Goal: Task Accomplishment & Management: Complete application form

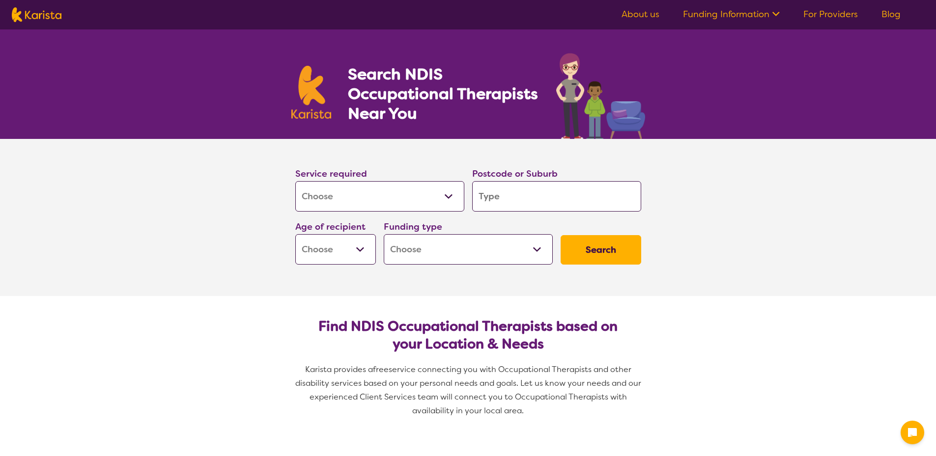
select select "[MEDICAL_DATA]"
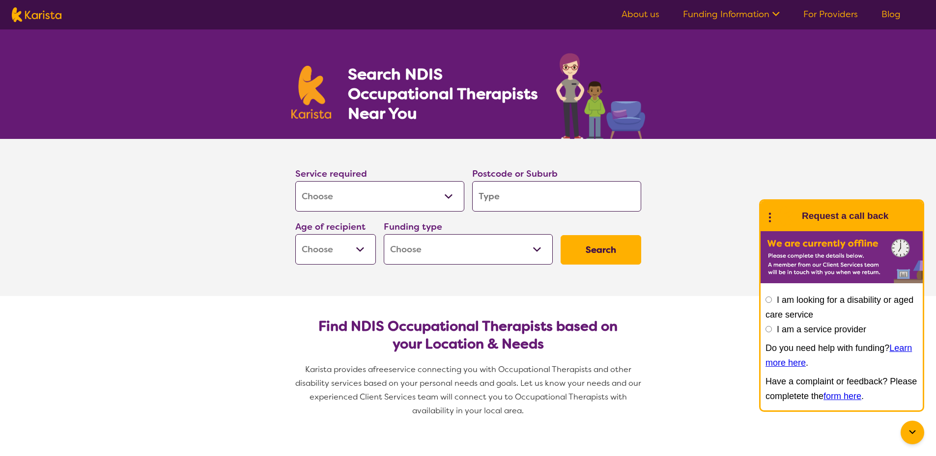
click at [535, 204] on input "search" at bounding box center [556, 196] width 169 height 30
type input "3"
type input "30"
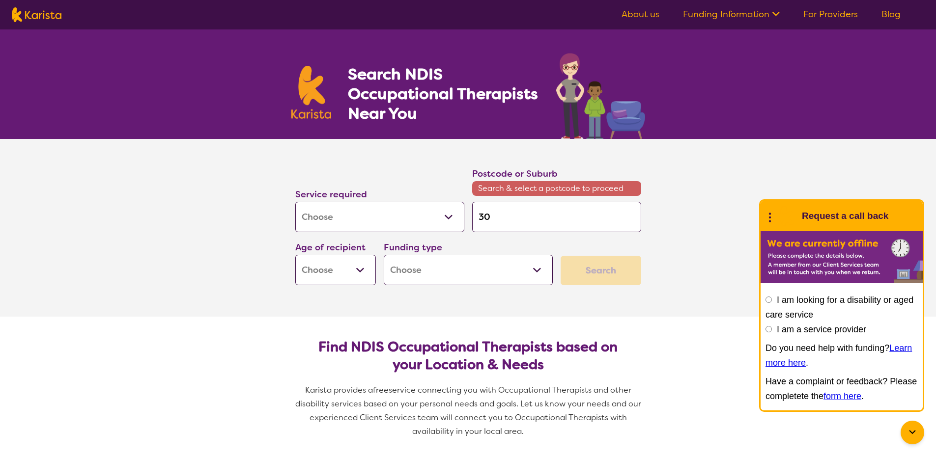
type input "302"
type input "3020"
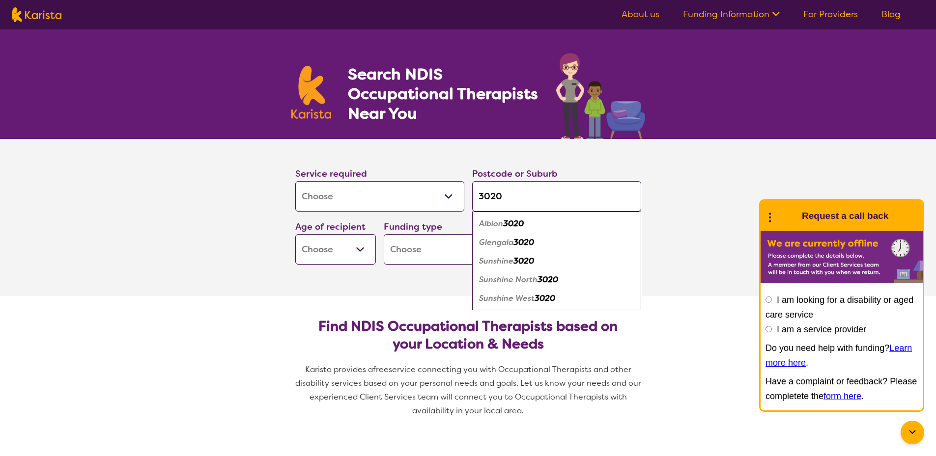
type input "3020"
click at [495, 297] on em "Sunshine West" at bounding box center [507, 298] width 56 height 10
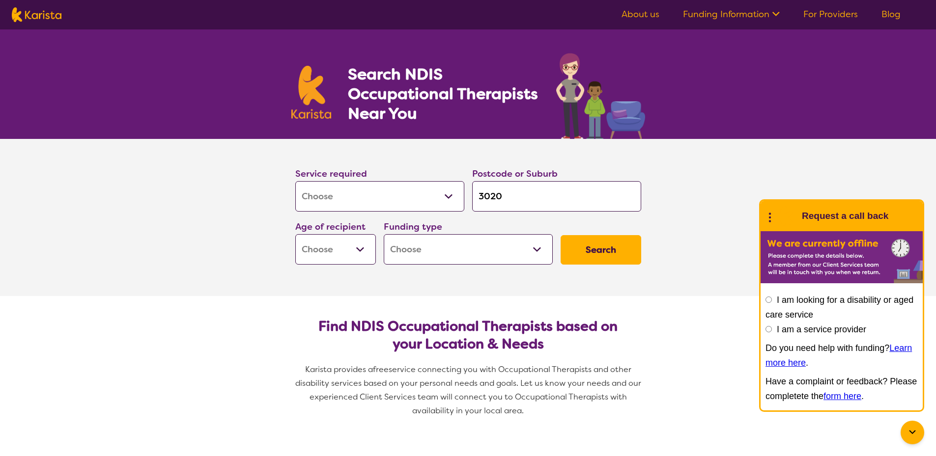
click at [358, 256] on select "Early Childhood - 0 to 9 Child - 10 to 11 Adolescent - 12 to 17 Adult - 18 to 6…" at bounding box center [335, 249] width 81 height 30
select select "EC"
click at [295, 234] on select "Early Childhood - 0 to 9 Child - 10 to 11 Adolescent - 12 to 17 Adult - 18 to 6…" at bounding box center [335, 249] width 81 height 30
select select "EC"
click at [525, 244] on select "Home Care Package (HCP) National Disability Insurance Scheme (NDIS) I don't know" at bounding box center [468, 249] width 169 height 30
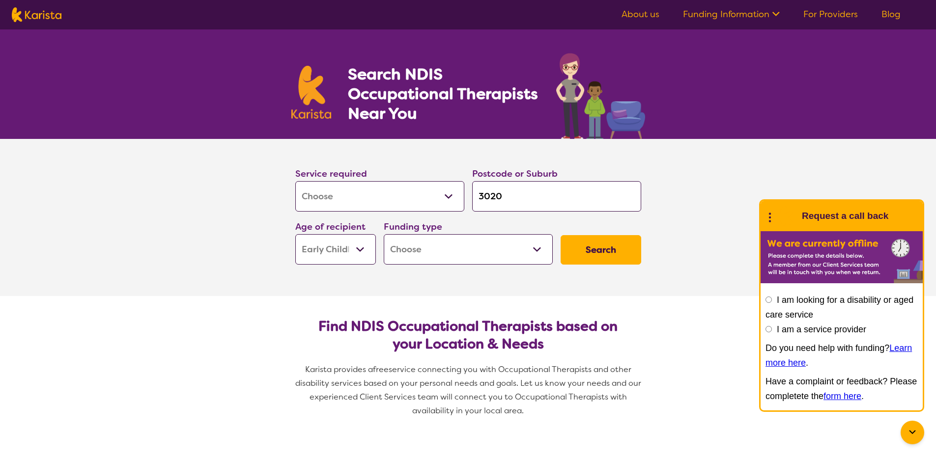
select select "NDIS"
click at [384, 234] on select "Home Care Package (HCP) National Disability Insurance Scheme (NDIS) I don't know" at bounding box center [468, 249] width 169 height 30
select select "NDIS"
click at [607, 247] on button "Search" at bounding box center [601, 249] width 81 height 29
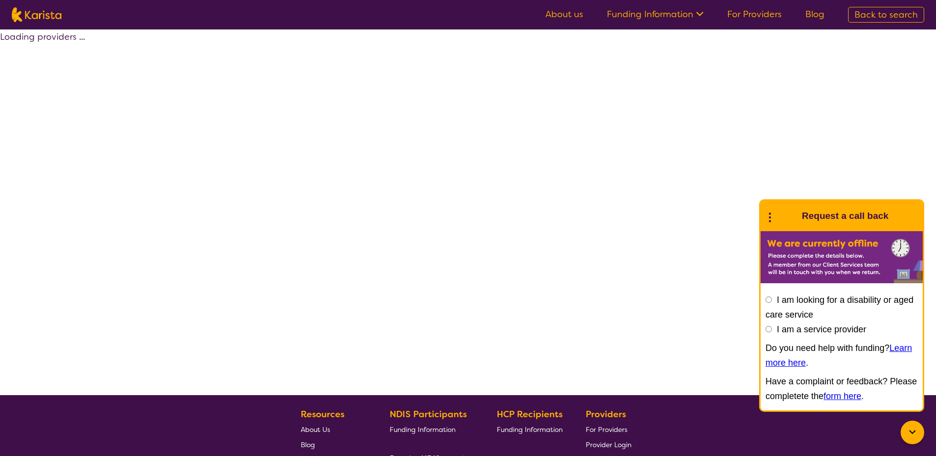
select select "by_score"
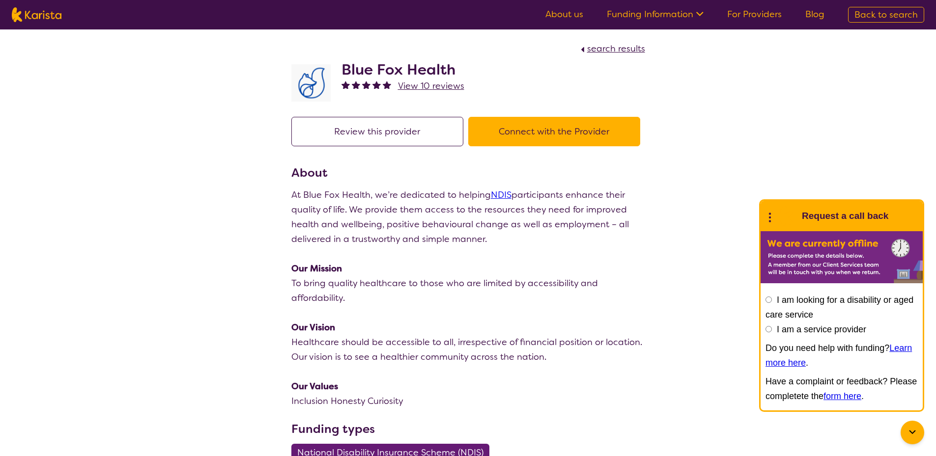
click at [562, 127] on button "Connect with the Provider" at bounding box center [554, 131] width 172 height 29
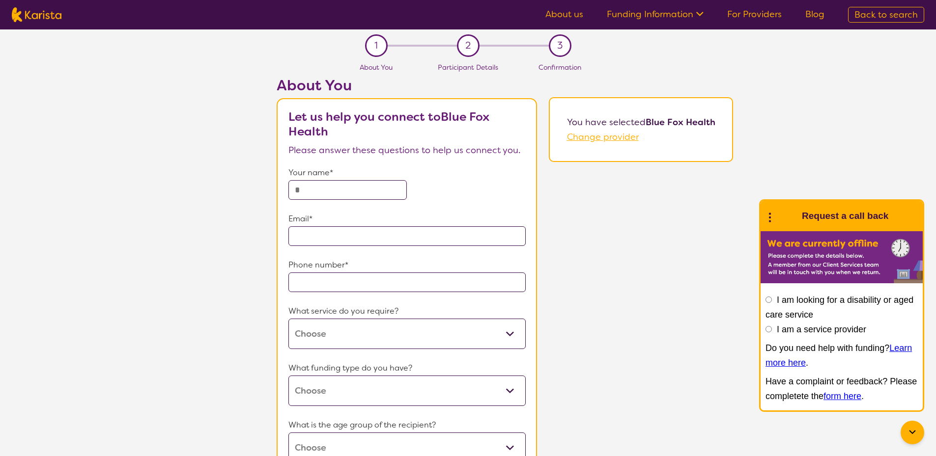
click at [362, 185] on input "text" at bounding box center [347, 190] width 119 height 20
type input "**********"
type input "3020"
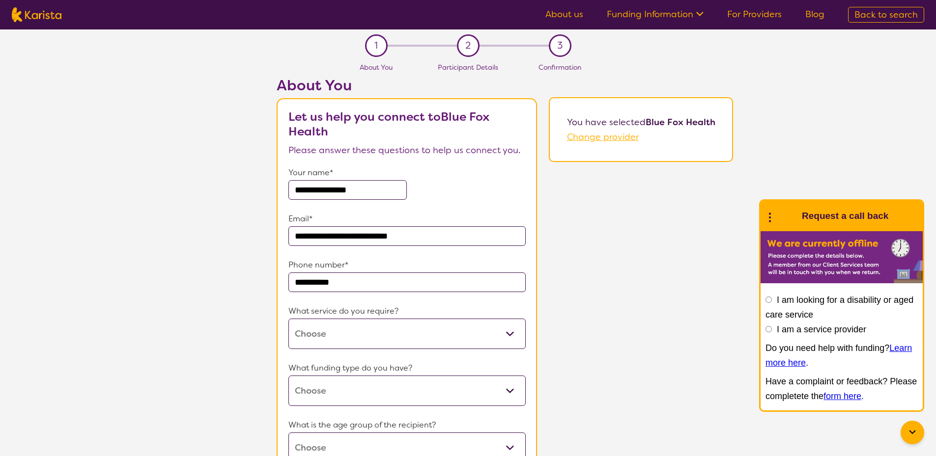
click at [389, 339] on select "Dietitian Occupational therapy Physiotherapy Speech therapy Support worker" at bounding box center [407, 334] width 238 height 30
select select "13"
click at [288, 319] on select "Dietitian Occupational therapy Physiotherapy Speech therapy Support worker" at bounding box center [407, 334] width 238 height 30
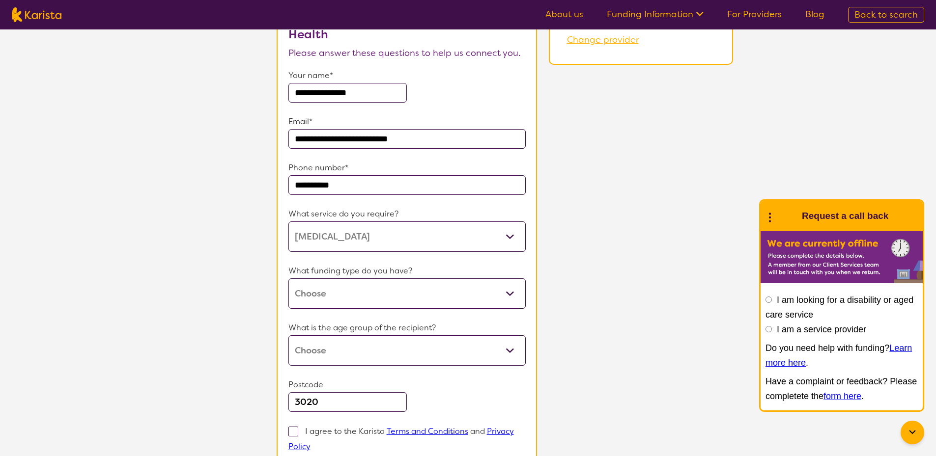
scroll to position [98, 0]
click at [498, 297] on select "Home Care Package (HCP) National Disability Insurance Scheme (NDIS) I don't know" at bounding box center [407, 293] width 238 height 30
click at [484, 288] on select "Home Care Package (HCP) National Disability Insurance Scheme (NDIS) I don't know" at bounding box center [407, 293] width 238 height 30
select select "NDIS"
click at [288, 278] on select "Home Care Package (HCP) National Disability Insurance Scheme (NDIS) I don't know" at bounding box center [407, 293] width 238 height 30
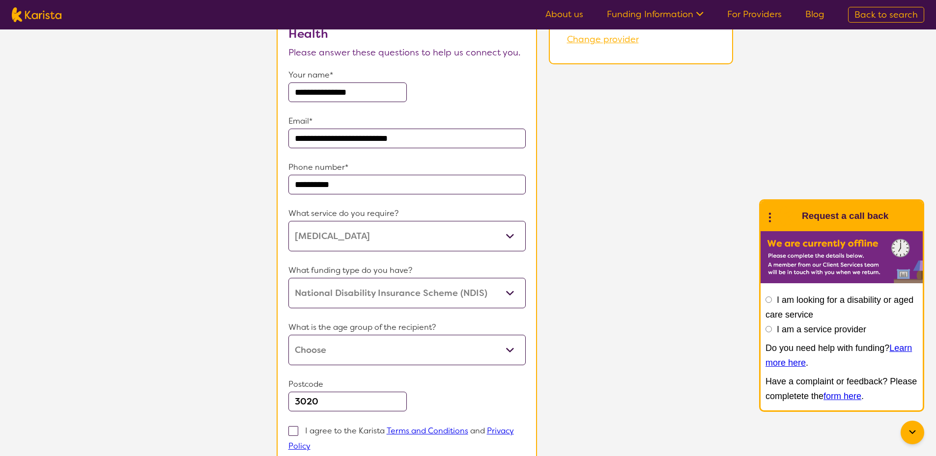
click at [385, 349] on select "Early Childhood - 0 to 9 Child - 10 to 11 Adolescent - 12 to 17 Adult - 18 to 6…" at bounding box center [407, 350] width 238 height 30
select select "EC"
click at [288, 335] on select "Early Childhood - 0 to 9 Child - 10 to 11 Adolescent - 12 to 17 Adult - 18 to 6…" at bounding box center [407, 350] width 238 height 30
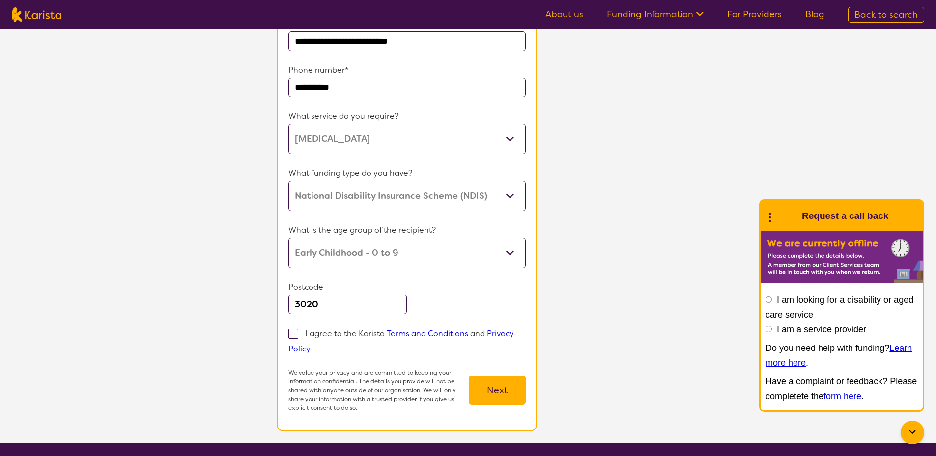
click at [293, 336] on span at bounding box center [293, 334] width 10 height 10
click at [310, 345] on input "I agree to the Karista Terms and Conditions and Privacy Policy" at bounding box center [313, 348] width 6 height 6
checkbox input "true"
drag, startPoint x: 502, startPoint y: 393, endPoint x: 667, endPoint y: 337, distance: 174.5
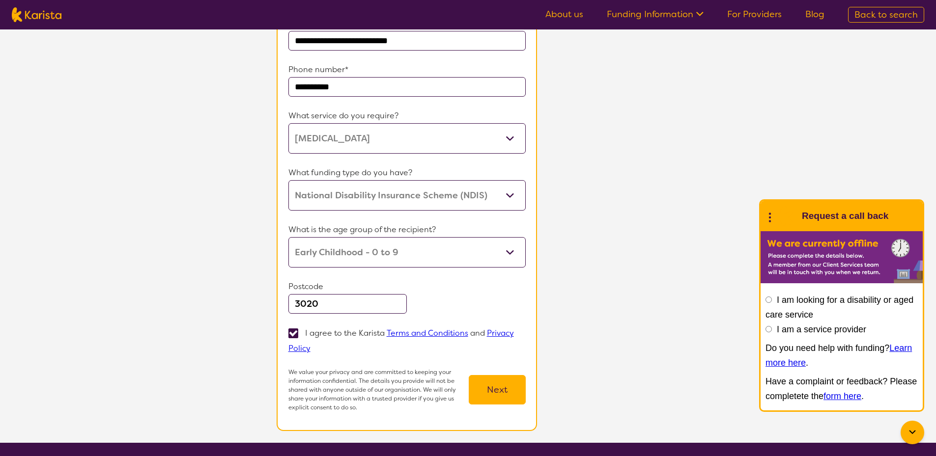
click at [504, 392] on button "Next" at bounding box center [497, 389] width 57 height 29
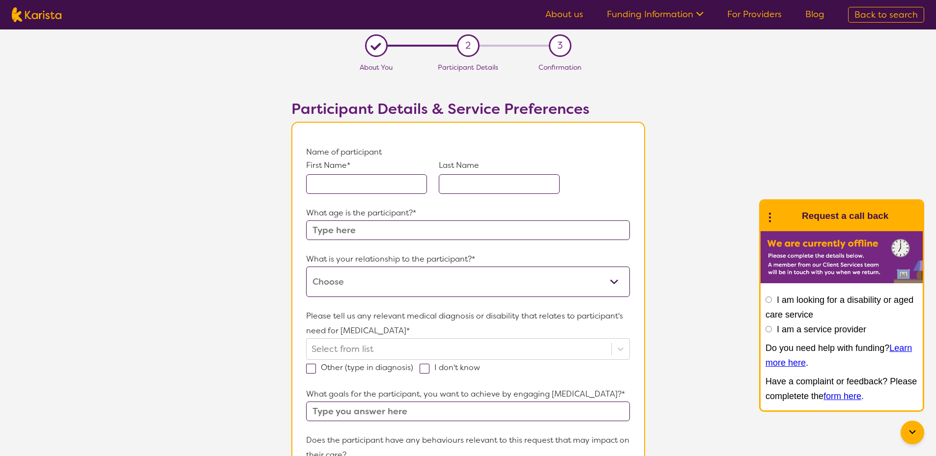
click at [382, 183] on input "text" at bounding box center [366, 184] width 121 height 20
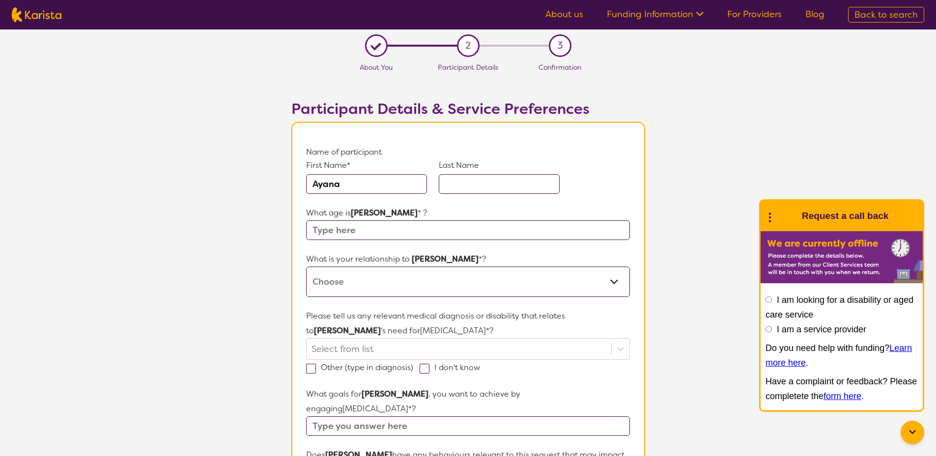
type input "Ayana"
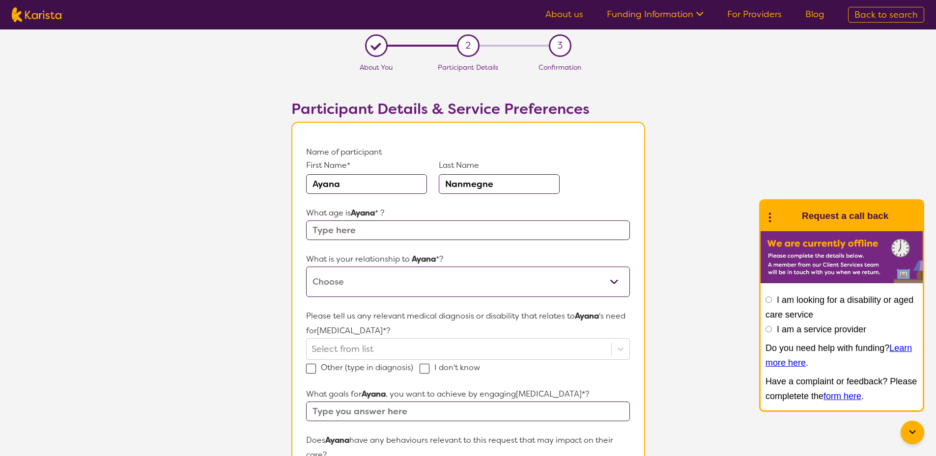
type input "Nanmegne"
click at [380, 230] on input "text" at bounding box center [467, 231] width 323 height 20
type input "4"
click at [371, 277] on select "This request is for myself I am their parent I am their child I am their spouse…" at bounding box center [467, 282] width 323 height 30
select select "I am their parent"
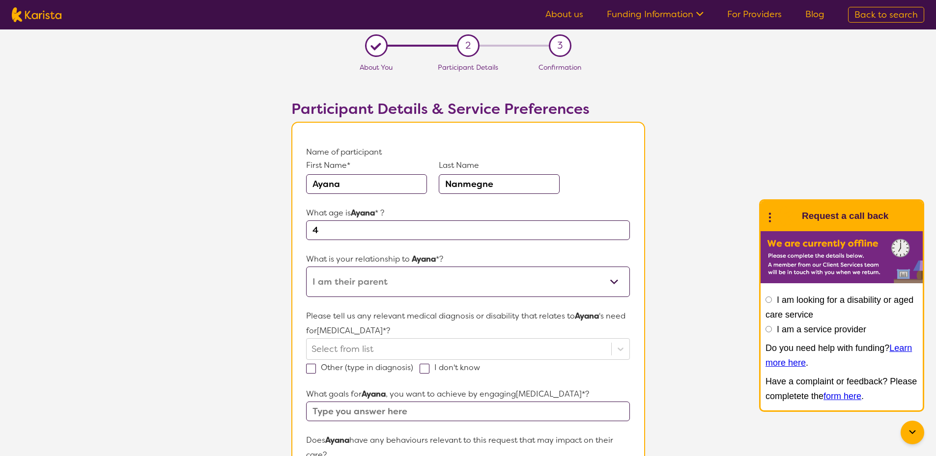
click at [306, 267] on select "This request is for myself I am their parent I am their child I am their spouse…" at bounding box center [467, 282] width 323 height 30
click at [397, 351] on div "Select from list" at bounding box center [467, 349] width 323 height 22
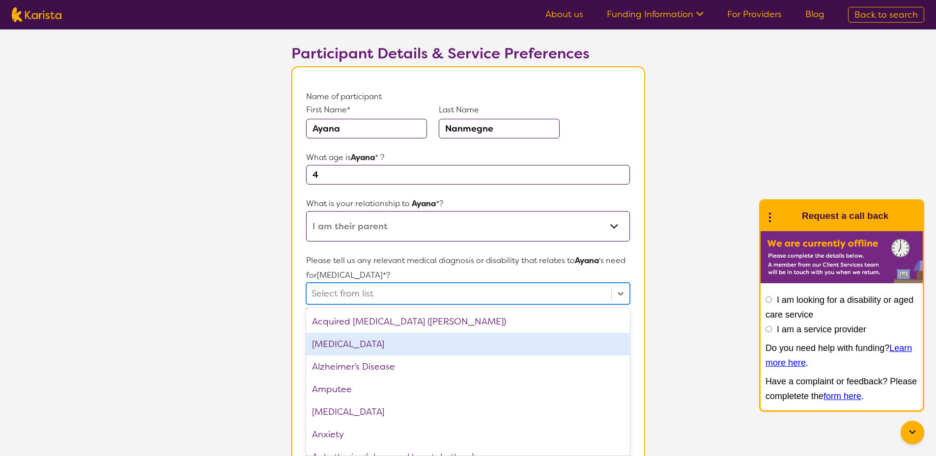
scroll to position [59, 0]
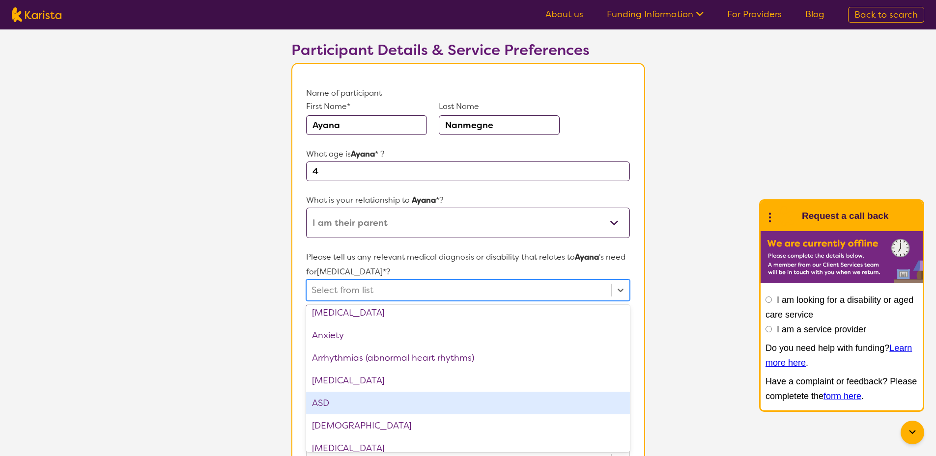
drag, startPoint x: 327, startPoint y: 404, endPoint x: 309, endPoint y: 391, distance: 22.1
click at [326, 404] on div "ASD" at bounding box center [467, 403] width 323 height 23
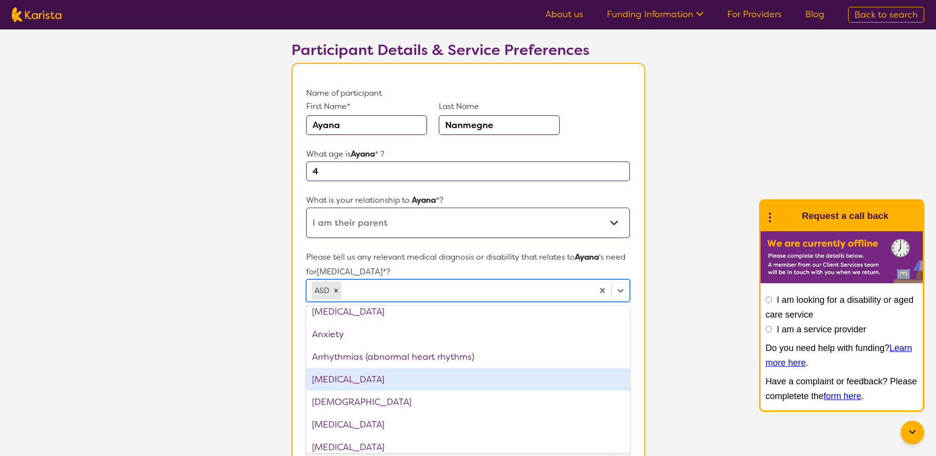
scroll to position [59, 0]
click at [268, 347] on section "L About You 2 Participant Details 3 Confirmation Participant Details & Service …" at bounding box center [468, 403] width 936 height 867
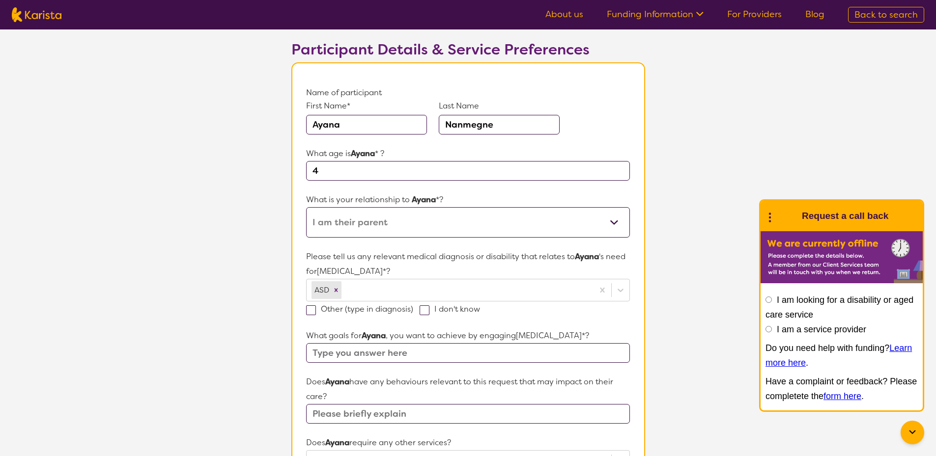
click at [377, 290] on div at bounding box center [465, 290] width 245 height 17
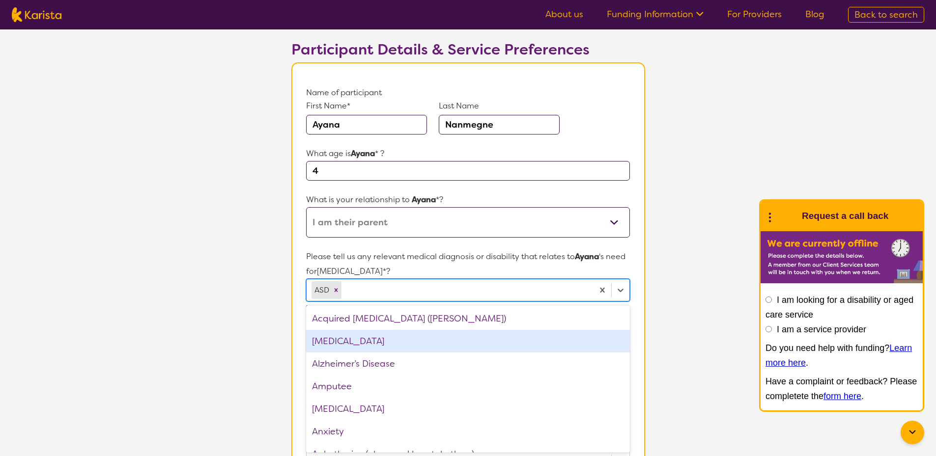
click at [411, 333] on div "ADHD" at bounding box center [467, 341] width 323 height 23
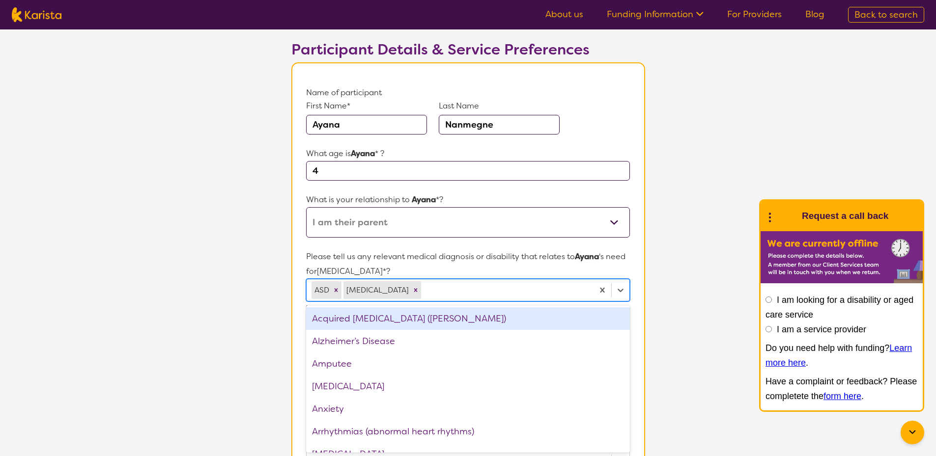
click at [652, 312] on section "Participant Details & Service Preferences Name of participant First Name* Ayana…" at bounding box center [468, 427] width 377 height 820
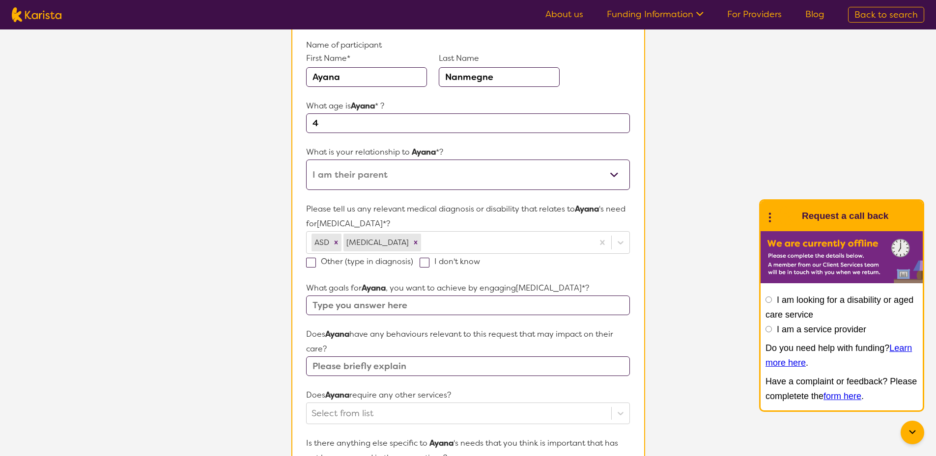
click at [396, 307] on input "text" at bounding box center [467, 306] width 323 height 20
type input "let's discuss"
click at [406, 366] on input "text" at bounding box center [467, 366] width 323 height 20
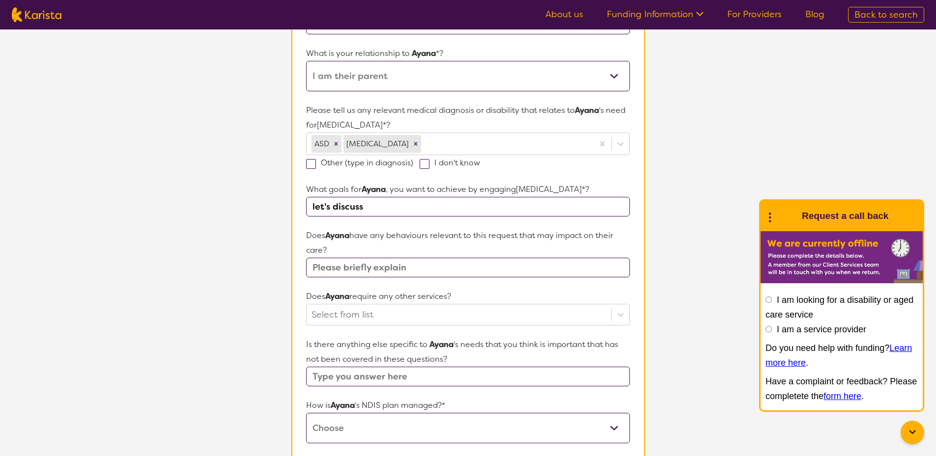
scroll to position [206, 0]
click at [426, 318] on div "Select from list" at bounding box center [467, 315] width 323 height 22
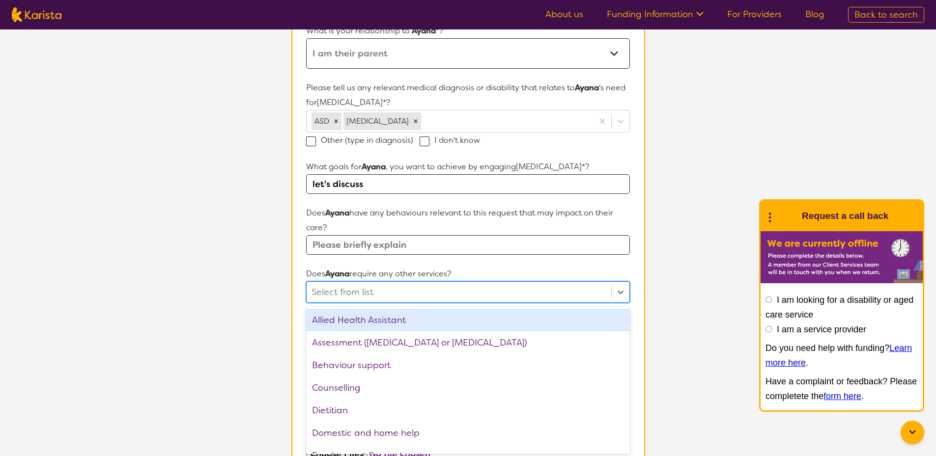
scroll to position [230, 0]
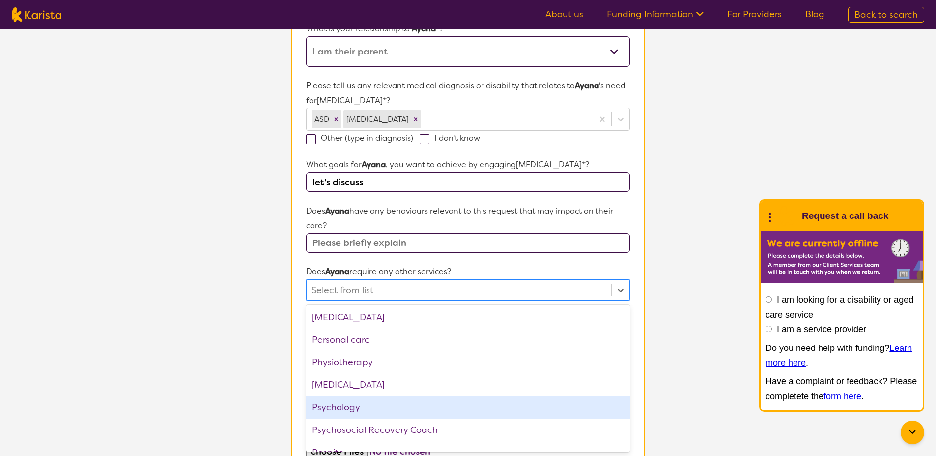
click at [352, 405] on div "Psychology" at bounding box center [467, 407] width 323 height 23
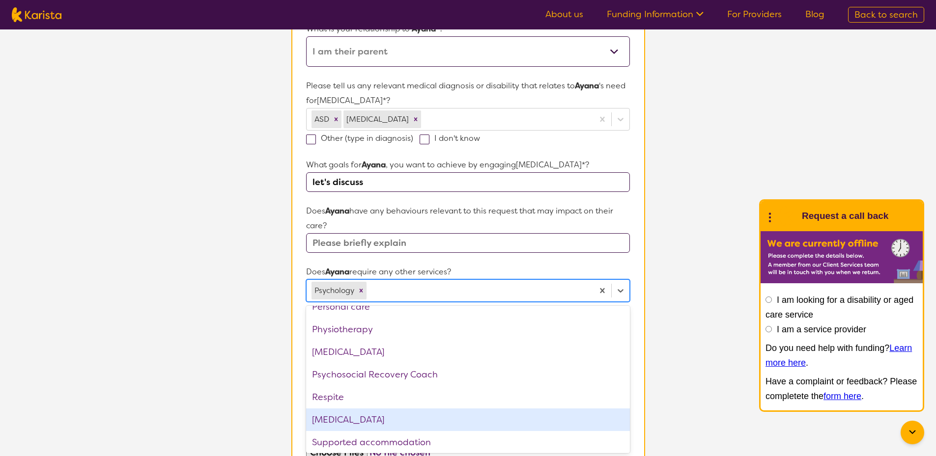
click at [365, 419] on div "[MEDICAL_DATA]" at bounding box center [467, 420] width 323 height 23
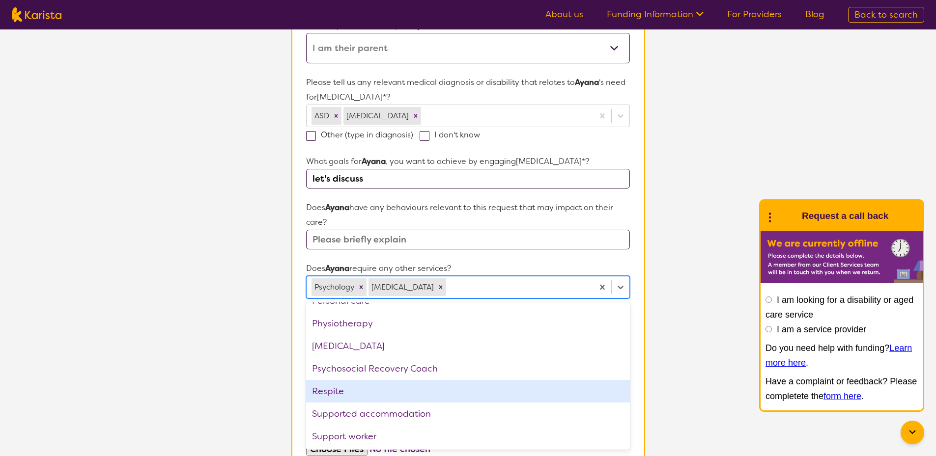
click at [233, 328] on section "L About You 2 Participant Details 3 Confirmation Participant Details & Service …" at bounding box center [468, 230] width 936 height 868
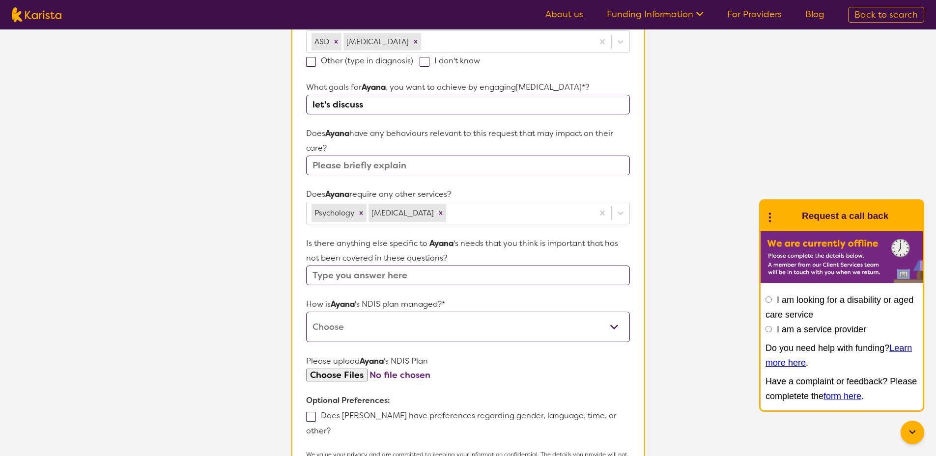
click at [444, 336] on select "Self-managed NDIS plan Managed by a registered plan management provider (not th…" at bounding box center [467, 327] width 323 height 30
click at [476, 318] on select "Self-managed NDIS plan Managed by a registered plan management provider (not th…" at bounding box center [467, 326] width 323 height 30
select select "I'm not sure"
click at [306, 311] on select "Self-managed NDIS plan Managed by a registered plan management provider (not th…" at bounding box center [467, 326] width 323 height 30
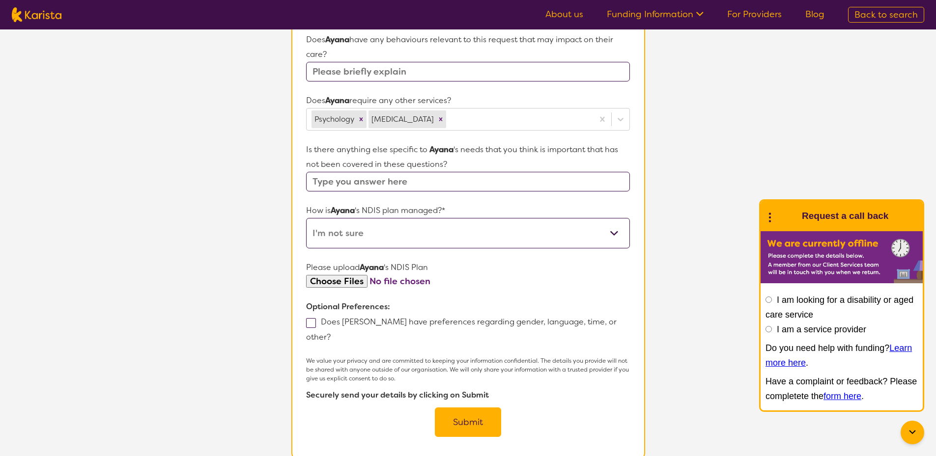
click at [474, 408] on button "Submit" at bounding box center [468, 422] width 66 height 29
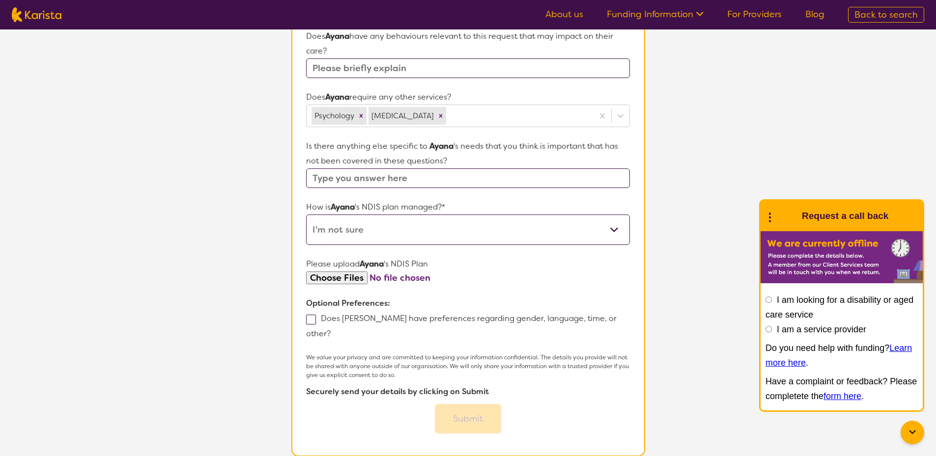
scroll to position [406, 0]
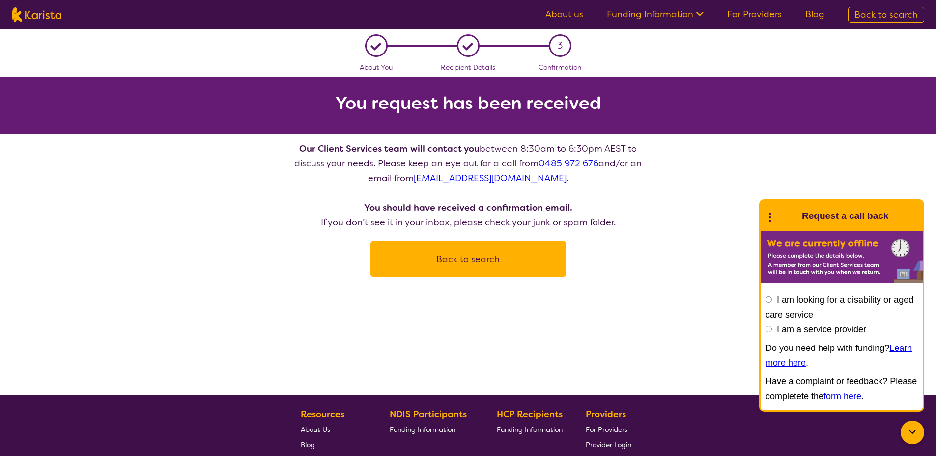
click at [50, 13] on img at bounding box center [37, 14] width 50 height 15
select select "[MEDICAL_DATA]"
select select "EC"
select select "NDIS"
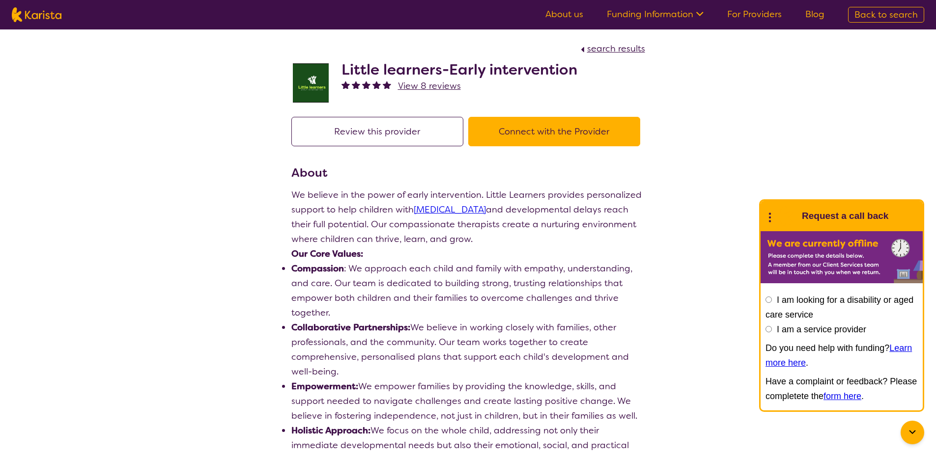
click at [534, 126] on button "Connect with the Provider" at bounding box center [554, 131] width 172 height 29
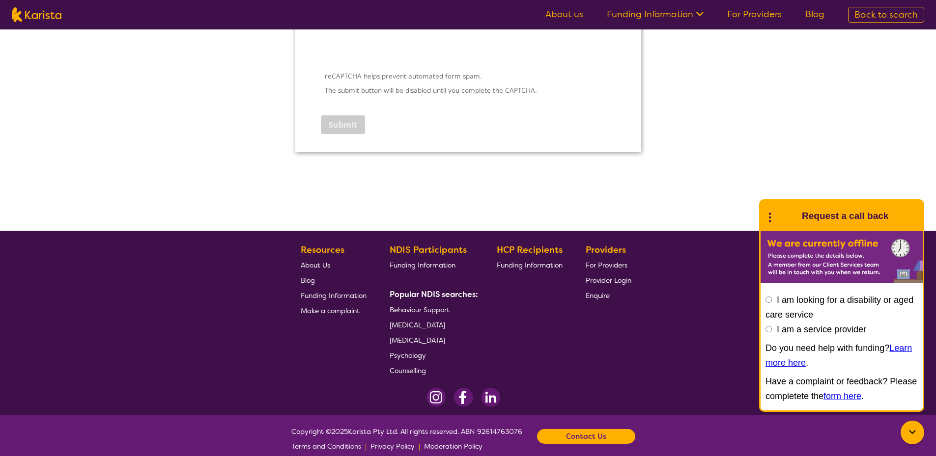
scroll to position [1495, 0]
